Goal: Transaction & Acquisition: Purchase product/service

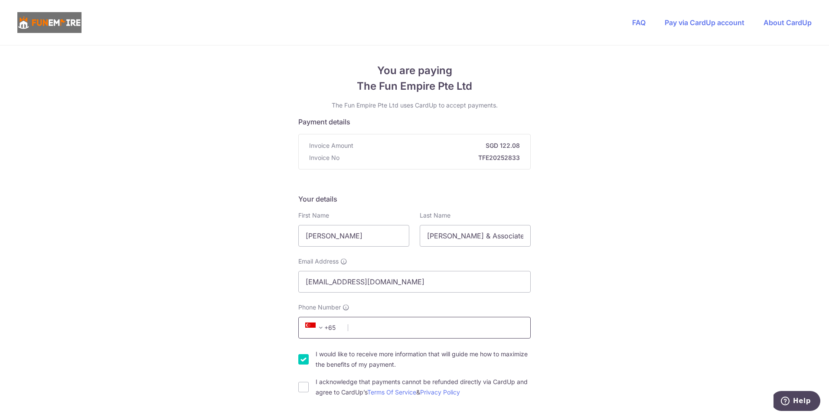
click at [352, 331] on input "Phone Number" at bounding box center [414, 328] width 232 height 22
type input "91599661"
select select "65"
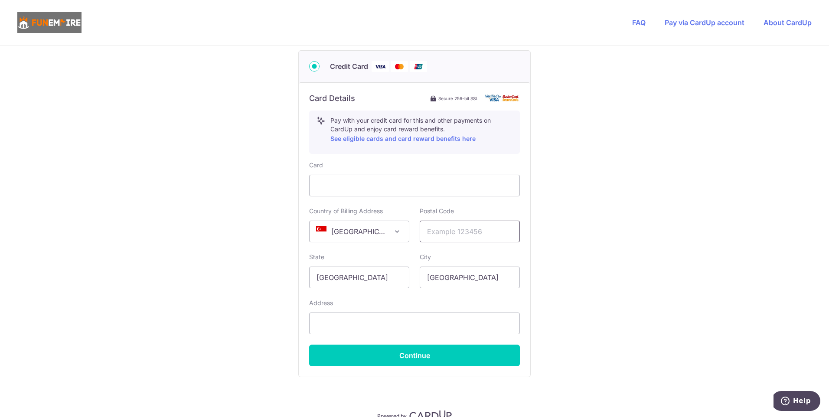
click at [440, 235] on input "text" at bounding box center [469, 232] width 100 height 22
type input "189720"
click at [559, 296] on div "You are paying The Fun Empire Pte Ltd The Fun Empire Pte Ltd uses CardUp to acc…" at bounding box center [414, 38] width 829 height 845
click at [324, 322] on input "text" at bounding box center [414, 323] width 211 height 22
drag, startPoint x: 327, startPoint y: 326, endPoint x: 307, endPoint y: 322, distance: 20.3
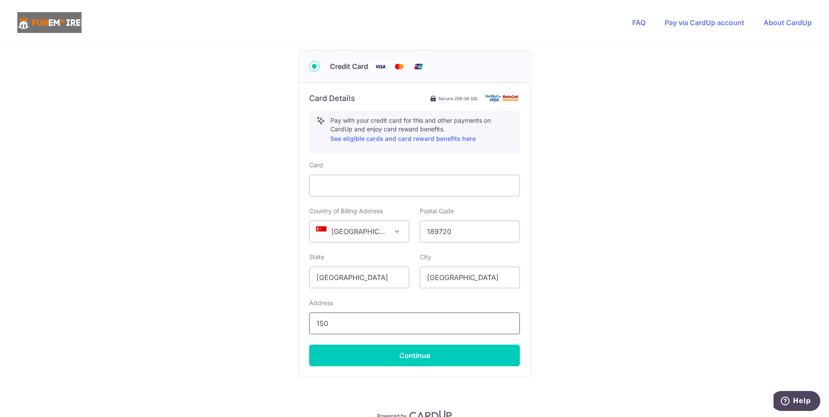
click at [309, 322] on input "150" at bounding box center [414, 323] width 211 height 22
paste input "[STREET_ADDRESS]"
drag, startPoint x: 469, startPoint y: 323, endPoint x: 515, endPoint y: 323, distance: 45.5
click at [515, 323] on input "[STREET_ADDRESS]" at bounding box center [414, 323] width 211 height 22
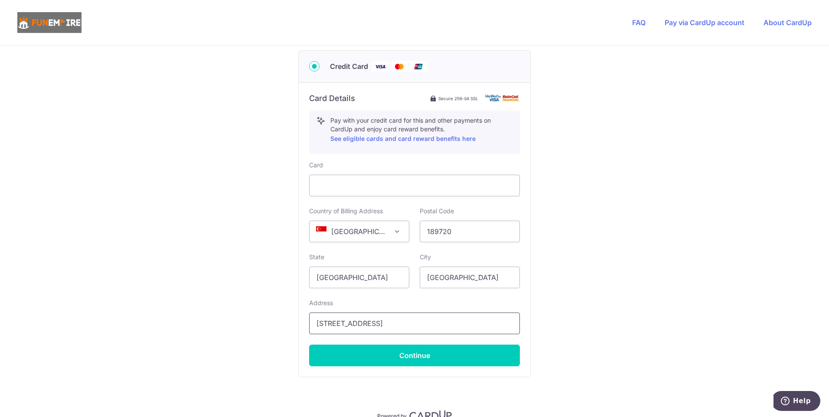
scroll to position [0, 0]
type input "[STREET_ADDRESS]"
click at [564, 214] on div "You are paying The Fun Empire Pte Ltd The Fun Empire Pte Ltd uses CardUp to acc…" at bounding box center [414, 38] width 829 height 845
click at [410, 359] on button "Continue" at bounding box center [414, 355] width 211 height 22
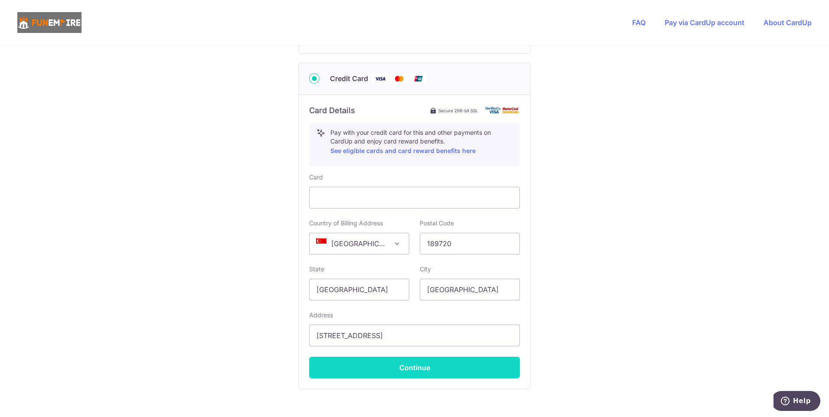
scroll to position [156, 0]
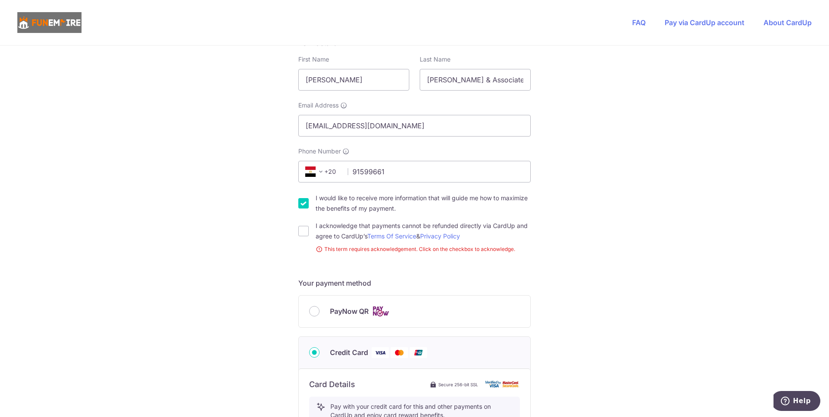
click at [301, 205] on input "I would like to receive more information that will guide me how to maximize the…" at bounding box center [303, 203] width 10 height 10
checkbox input "false"
click at [302, 234] on input "I acknowledge that payments cannot be refunded directly via CardUp and agree to…" at bounding box center [303, 231] width 10 height 10
checkbox input "true"
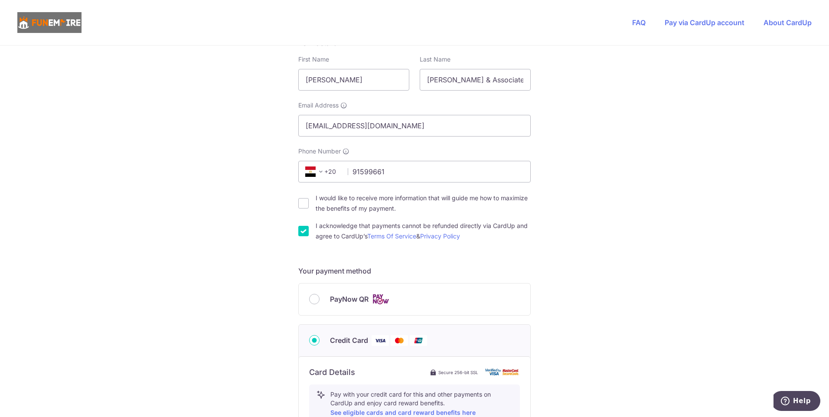
click at [562, 230] on div "You are paying The Fun Empire Pte Ltd The Fun Empire Pte Ltd uses CardUp to acc…" at bounding box center [414, 312] width 829 height 845
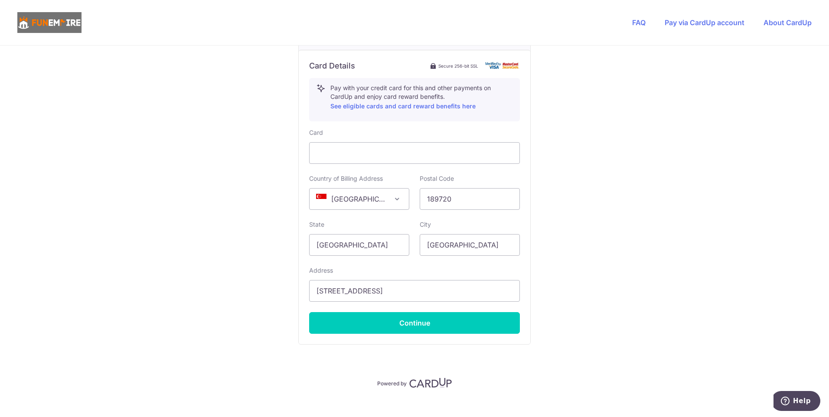
scroll to position [474, 0]
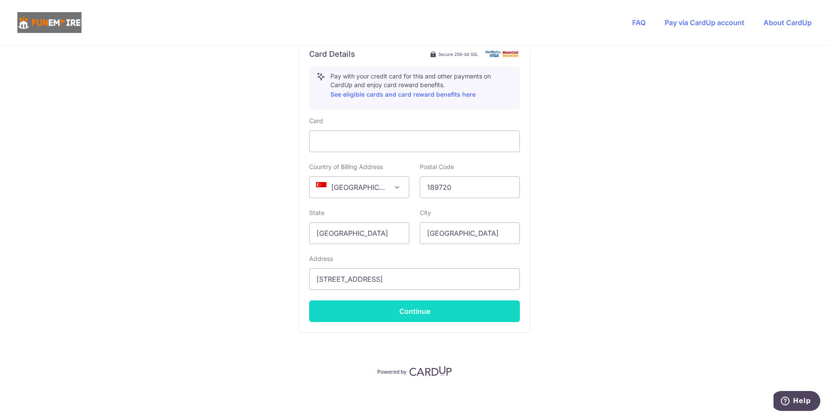
click at [412, 315] on button "Continue" at bounding box center [414, 311] width 211 height 22
type input "**** 2696"
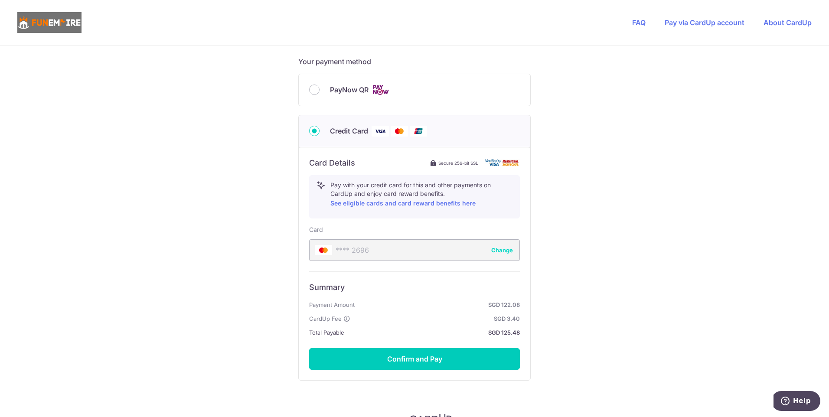
scroll to position [413, 0]
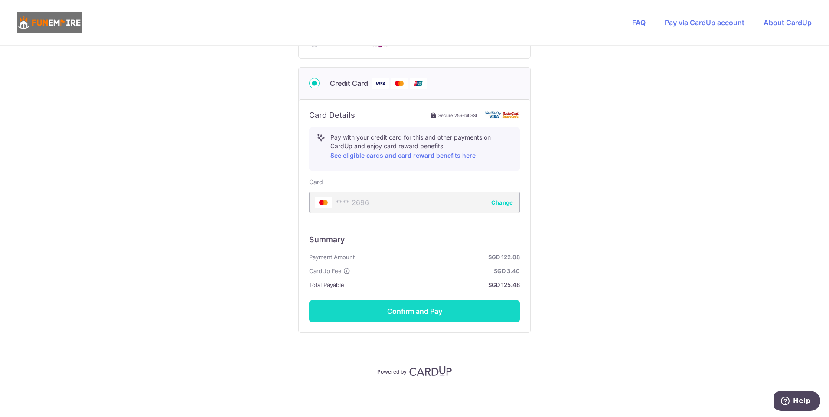
click at [418, 315] on button "Confirm and Pay" at bounding box center [414, 311] width 211 height 22
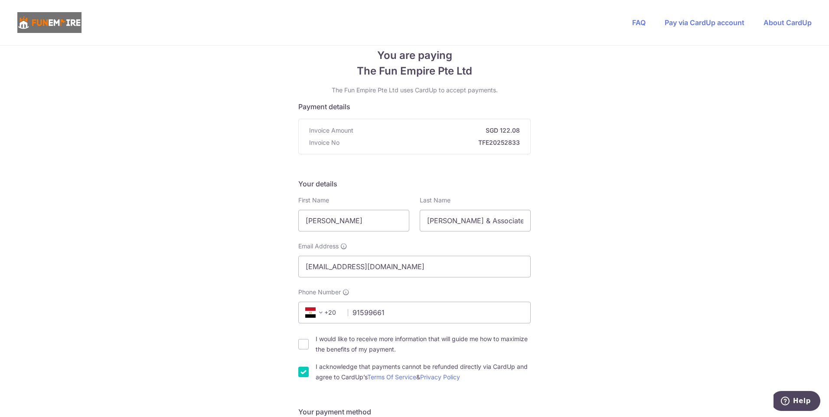
scroll to position [0, 0]
